Goal: Task Accomplishment & Management: Manage account settings

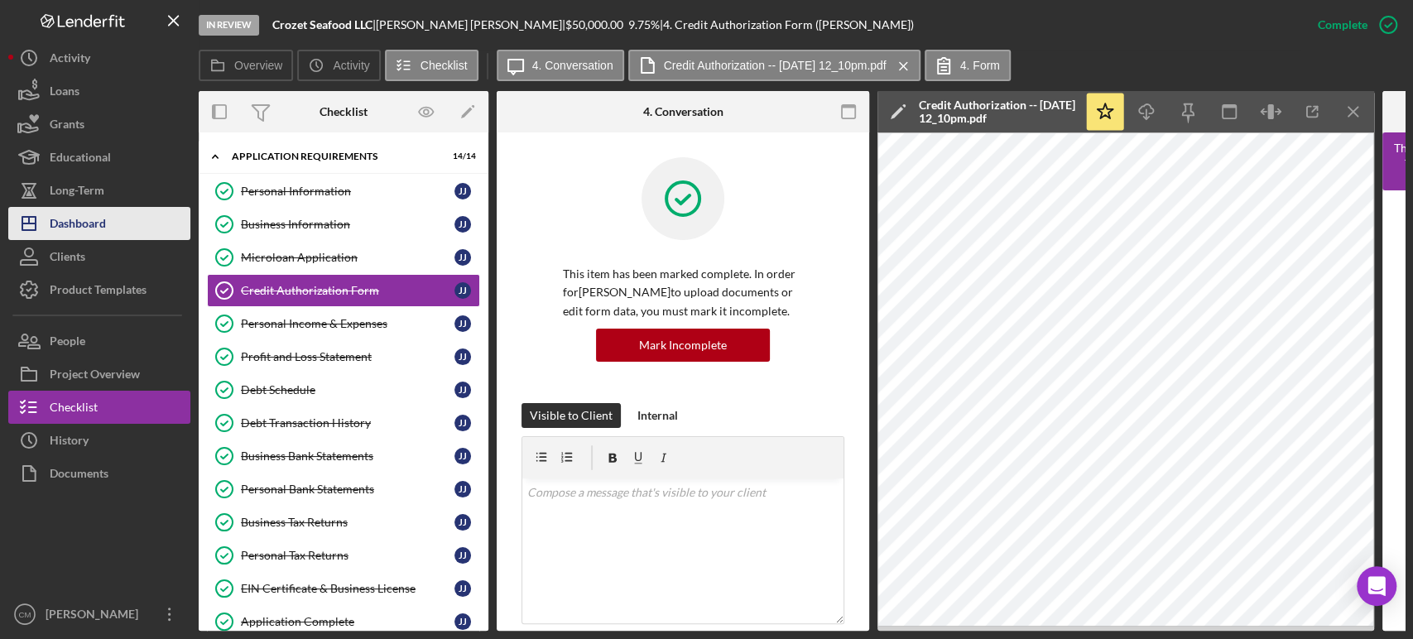
scroll to position [408, 0]
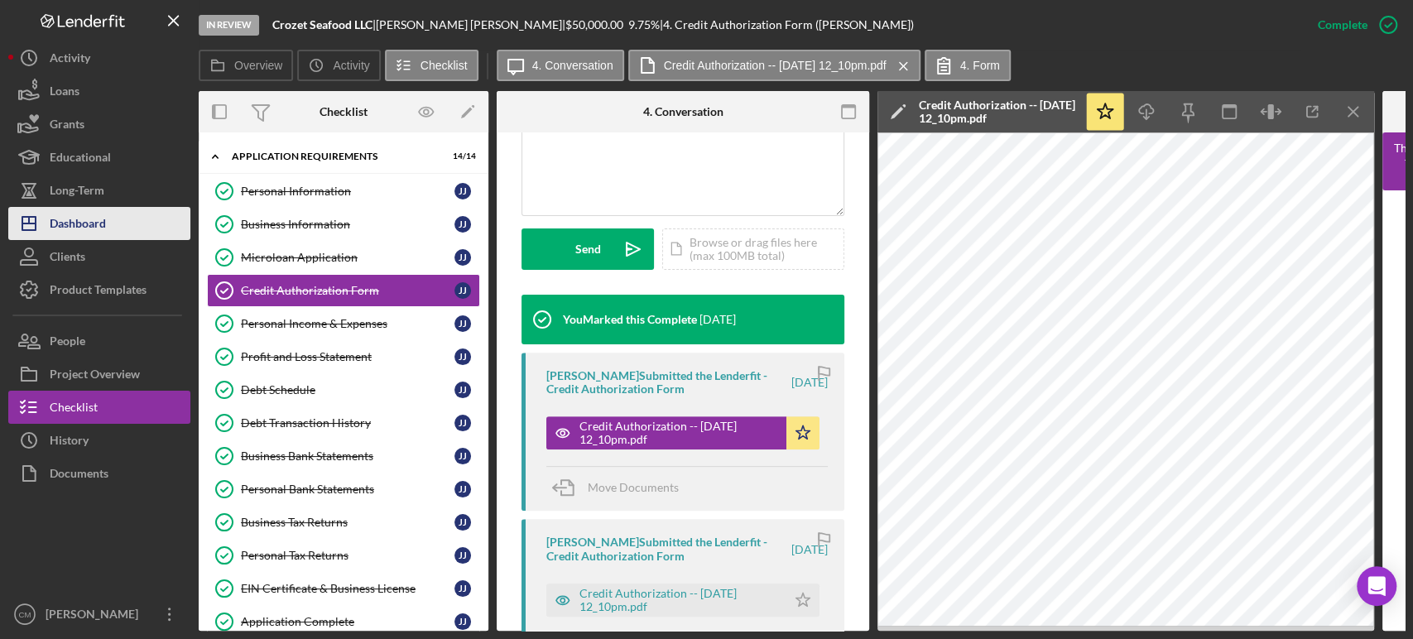
click at [101, 232] on div "Dashboard" at bounding box center [78, 225] width 56 height 37
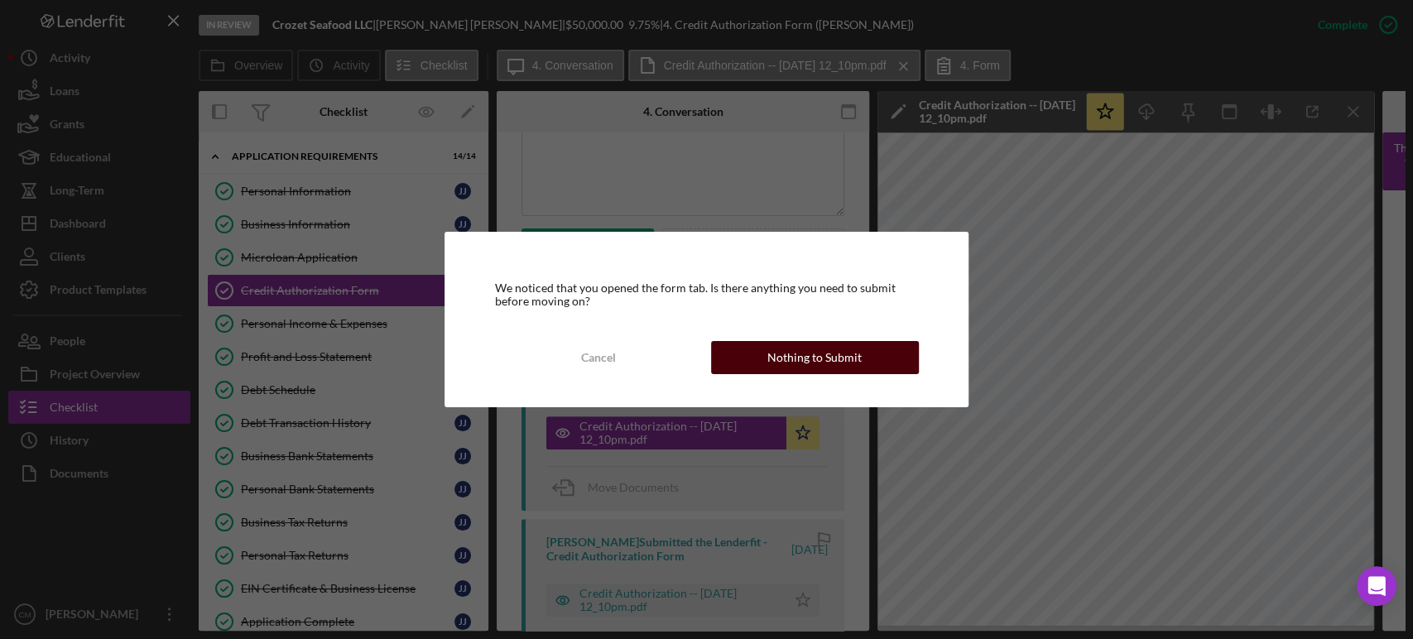
click at [749, 358] on button "Nothing to Submit" at bounding box center [815, 357] width 208 height 33
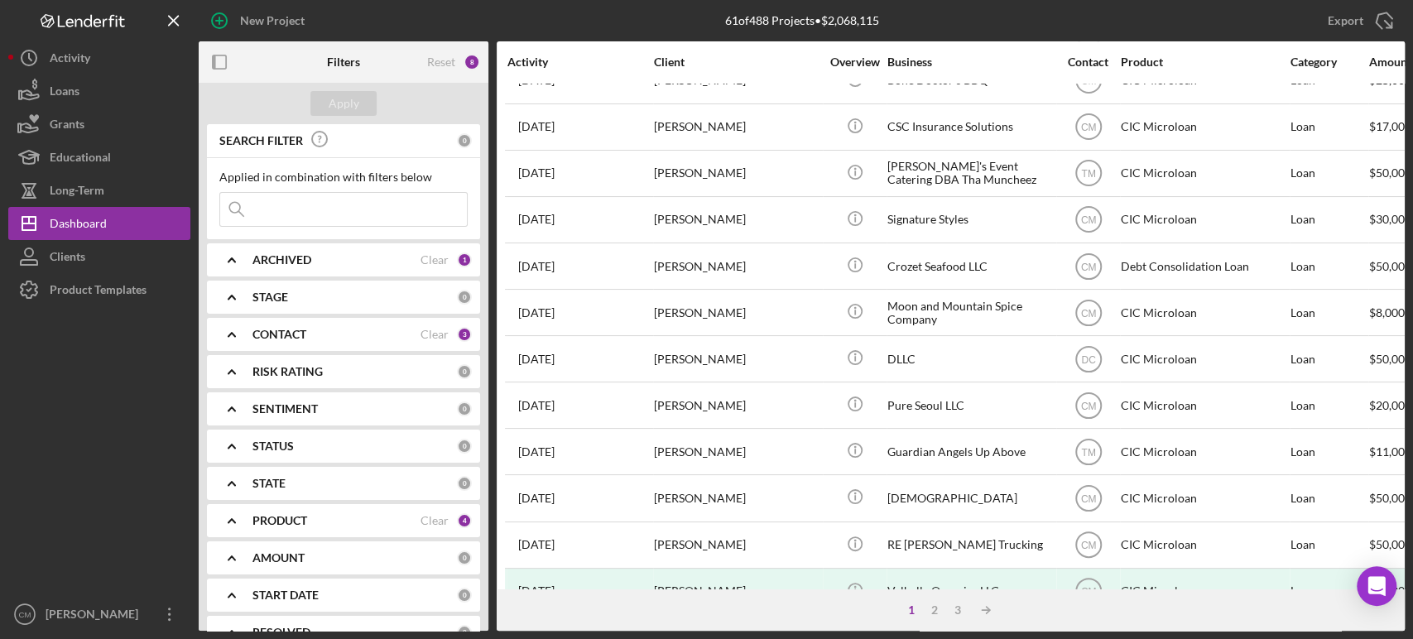
scroll to position [585, 0]
click at [723, 411] on div "[PERSON_NAME]" at bounding box center [737, 403] width 166 height 44
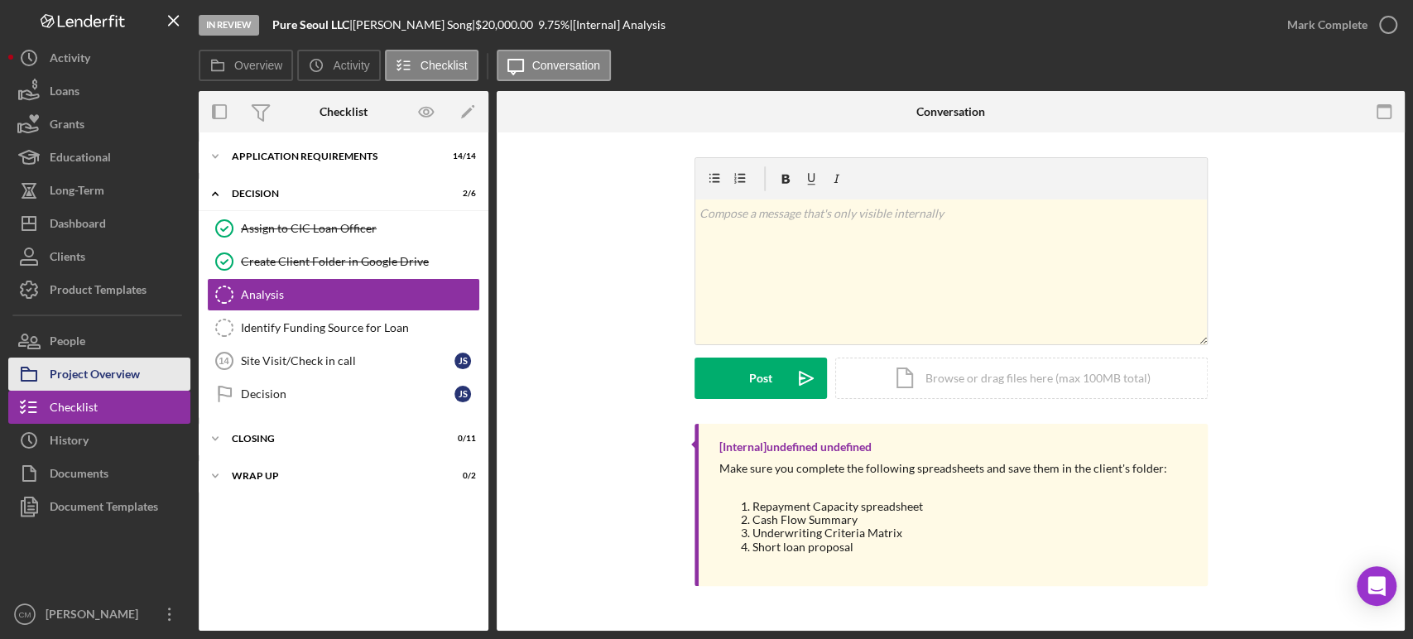
click at [81, 358] on div "Project Overview" at bounding box center [95, 376] width 90 height 37
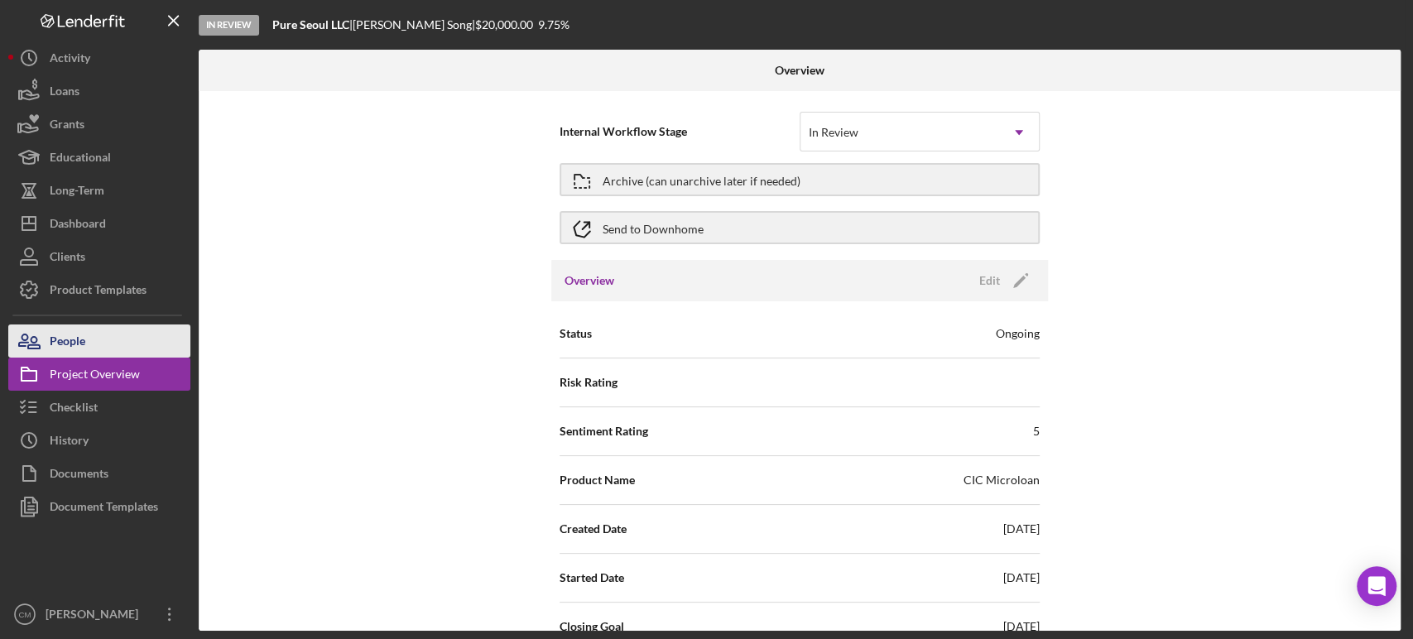
click at [81, 342] on div "People" at bounding box center [68, 343] width 36 height 37
